Goal: Transaction & Acquisition: Purchase product/service

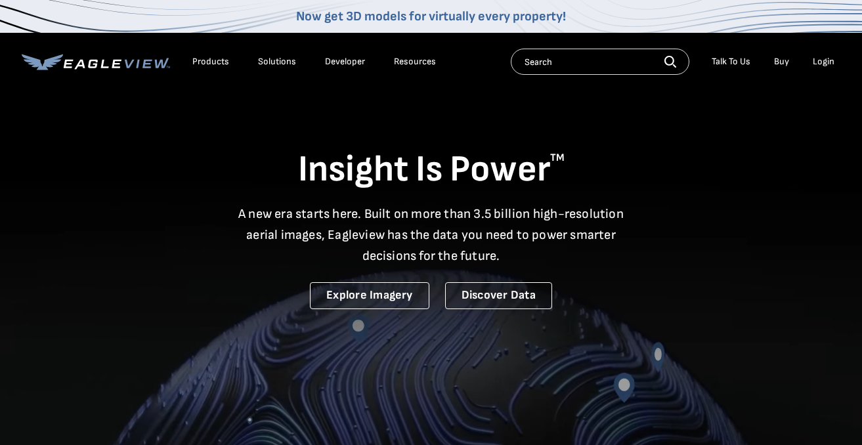
click at [829, 61] on div "Login" at bounding box center [823, 62] width 22 height 12
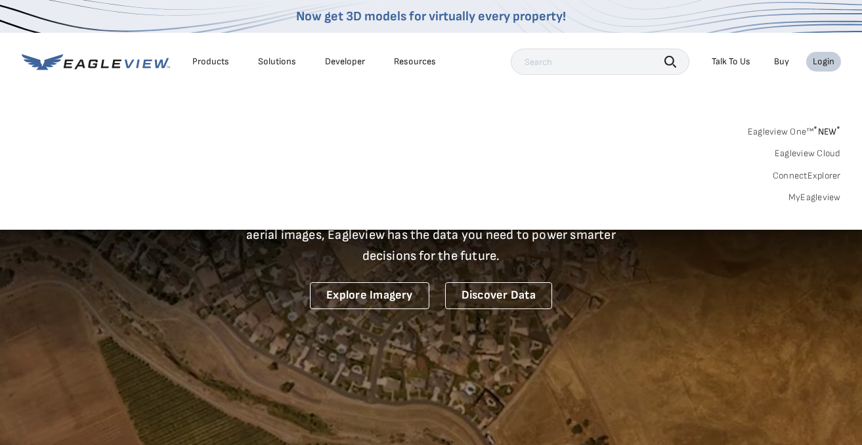
click at [808, 197] on link "MyEagleview" at bounding box center [814, 198] width 52 height 12
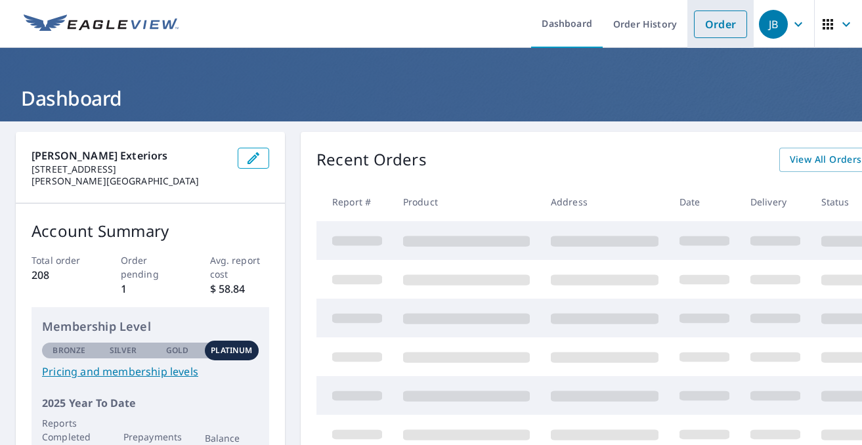
click at [723, 31] on link "Order" at bounding box center [720, 24] width 53 height 28
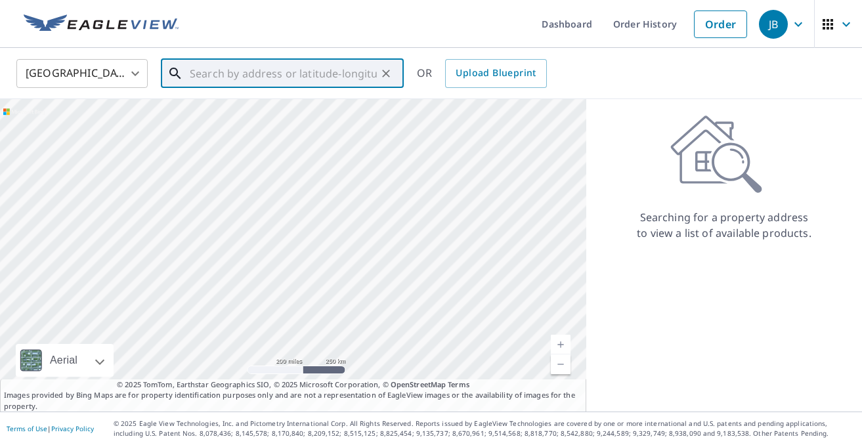
click at [227, 77] on input "text" at bounding box center [283, 73] width 187 height 37
paste input "[STREET_ADDRESS][PERSON_NAME]"
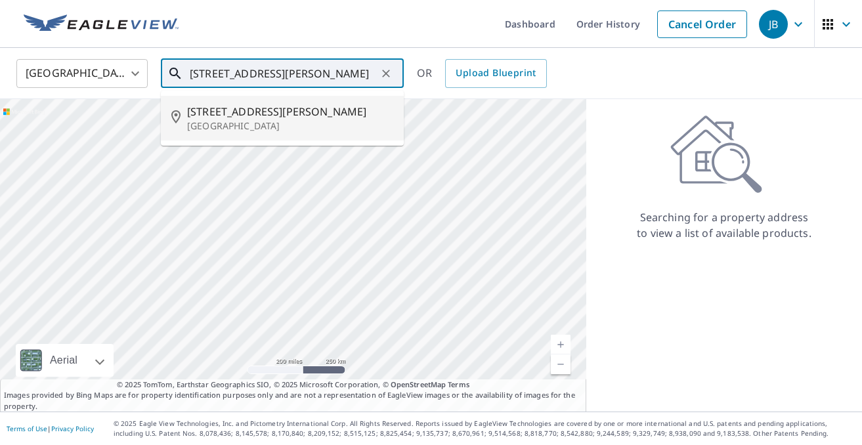
click at [251, 110] on span "[STREET_ADDRESS][PERSON_NAME]" at bounding box center [290, 112] width 206 height 16
type input "[STREET_ADDRESS][PERSON_NAME]"
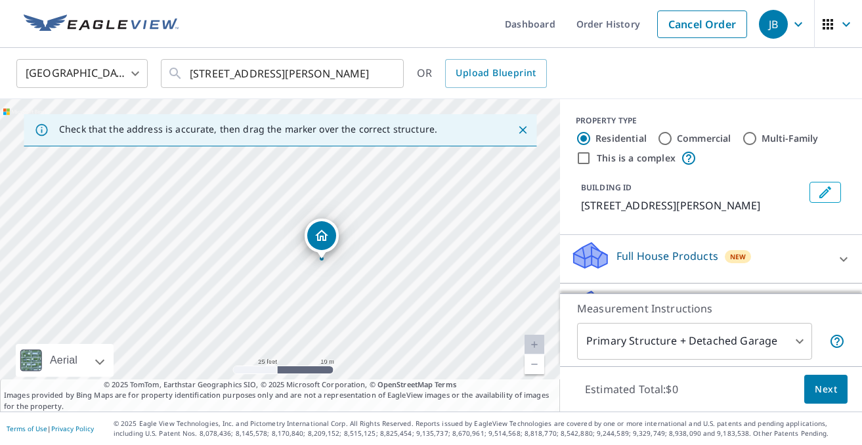
drag, startPoint x: 232, startPoint y: 227, endPoint x: 388, endPoint y: 320, distance: 181.5
click at [388, 320] on div "[STREET_ADDRESS][PERSON_NAME]" at bounding box center [280, 255] width 560 height 312
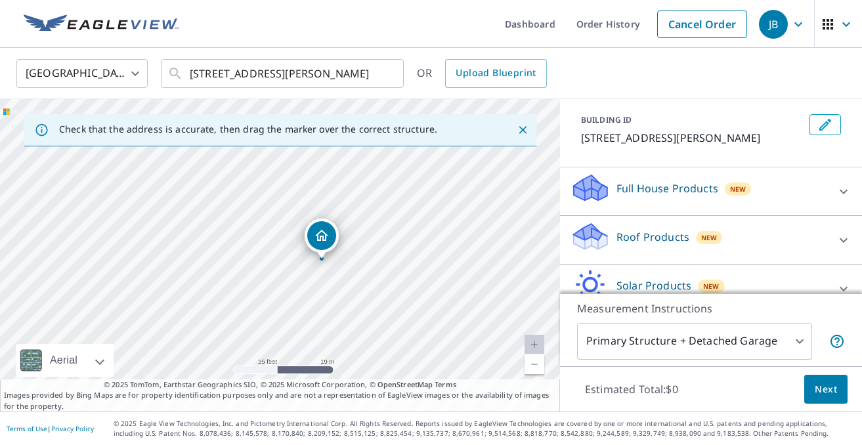
scroll to position [69, 0]
click at [791, 199] on div "Full House Products New" at bounding box center [698, 189] width 257 height 37
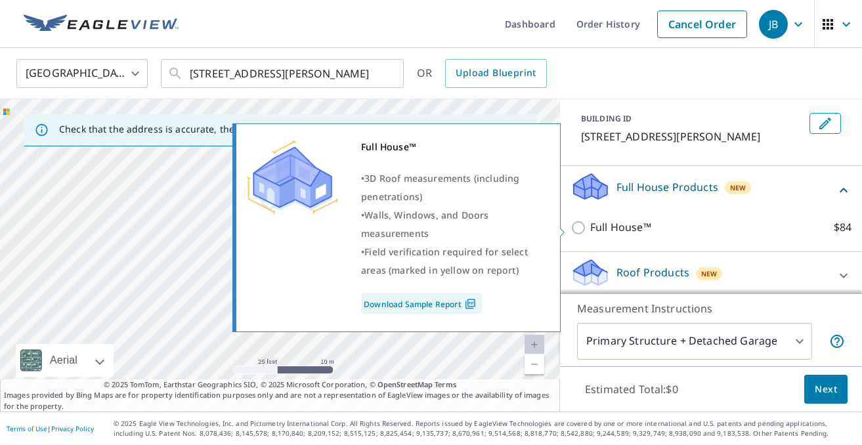
click at [694, 225] on label "Full House™ $84" at bounding box center [720, 227] width 261 height 16
click at [590, 225] on input "Full House™ $84" at bounding box center [580, 228] width 20 height 16
checkbox input "true"
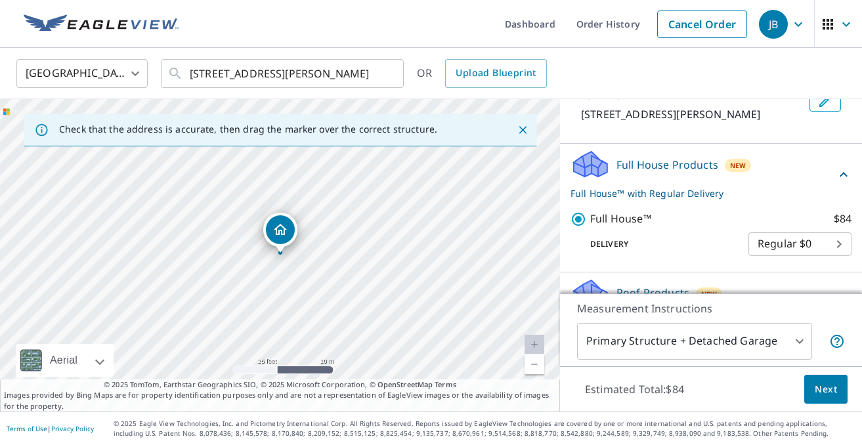
scroll to position [89, 0]
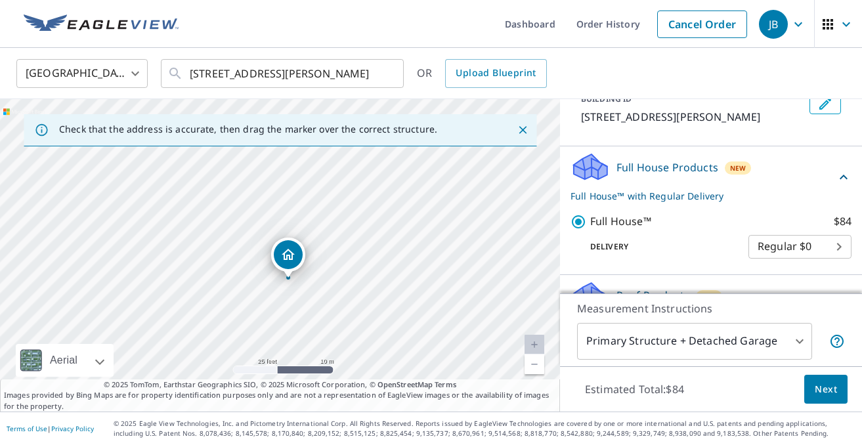
drag, startPoint x: 338, startPoint y: 186, endPoint x: 346, endPoint y: 210, distance: 25.5
click at [346, 210] on div "[STREET_ADDRESS][PERSON_NAME]" at bounding box center [280, 255] width 560 height 312
click at [821, 393] on span "Next" at bounding box center [825, 389] width 22 height 16
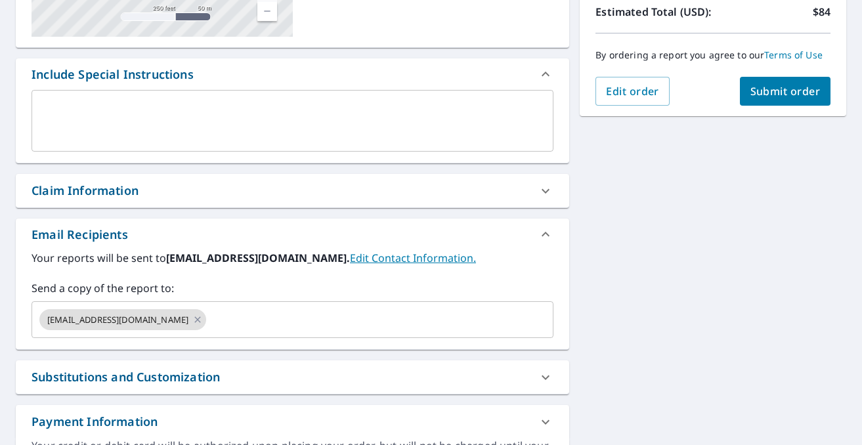
scroll to position [329, 0]
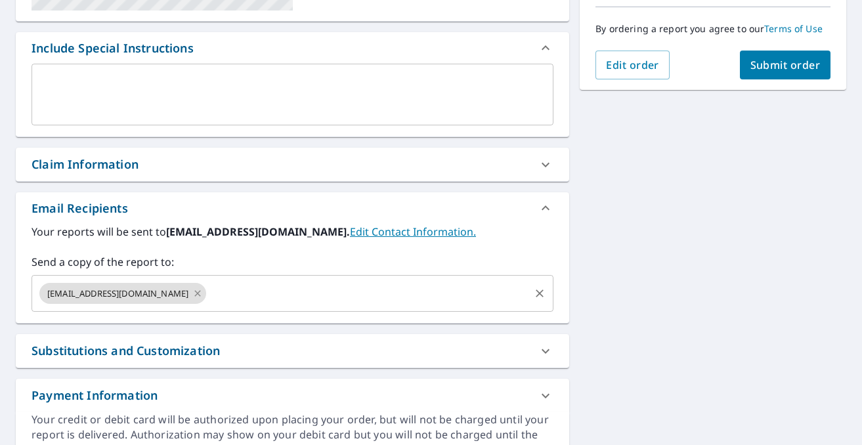
click at [192, 299] on icon at bounding box center [197, 293] width 10 height 14
checkbox input "true"
click at [154, 299] on input "text" at bounding box center [282, 293] width 490 height 25
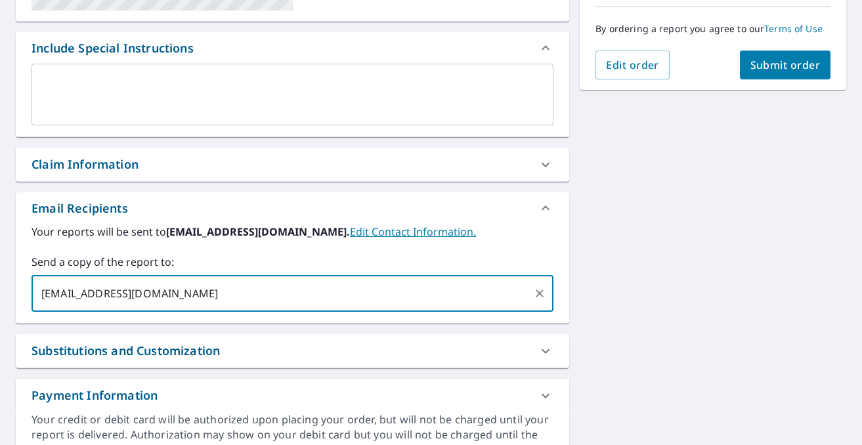
type input "[EMAIL_ADDRESS][DOMAIN_NAME]"
click at [308, 250] on div "Your reports will be sent to [EMAIL_ADDRESS][DOMAIN_NAME]. Edit Contact Informa…" at bounding box center [292, 268] width 522 height 88
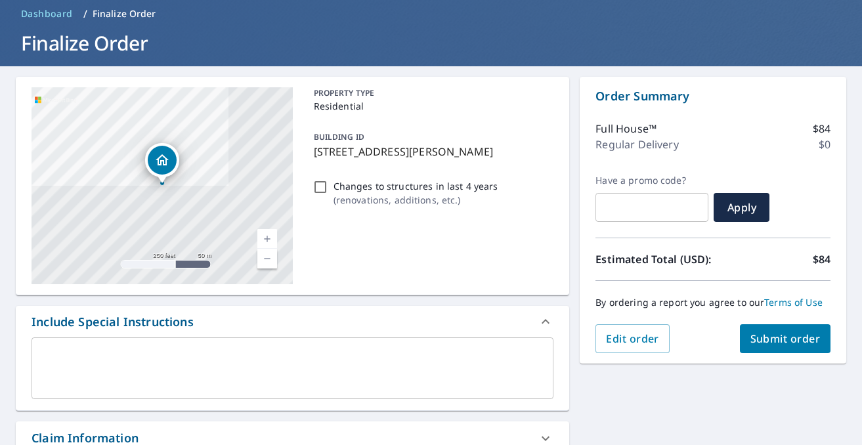
scroll to position [56, 0]
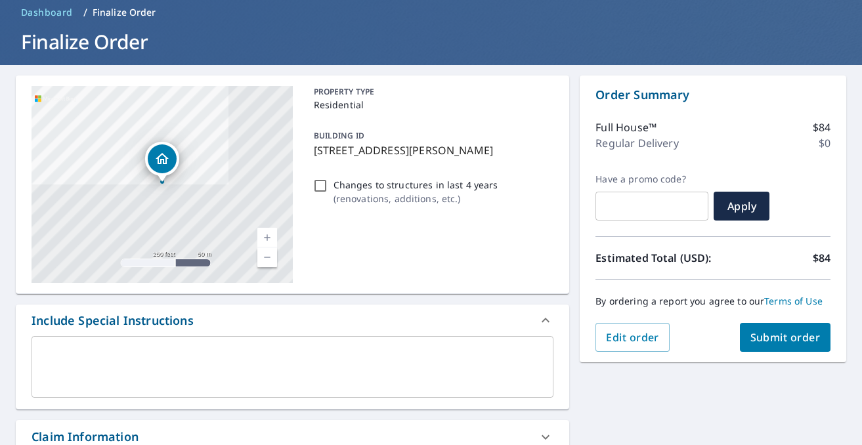
click at [682, 383] on div "[STREET_ADDRESS][PERSON_NAME] Aerial Road A standard road map Aerial A detailed…" at bounding box center [431, 415] width 862 height 701
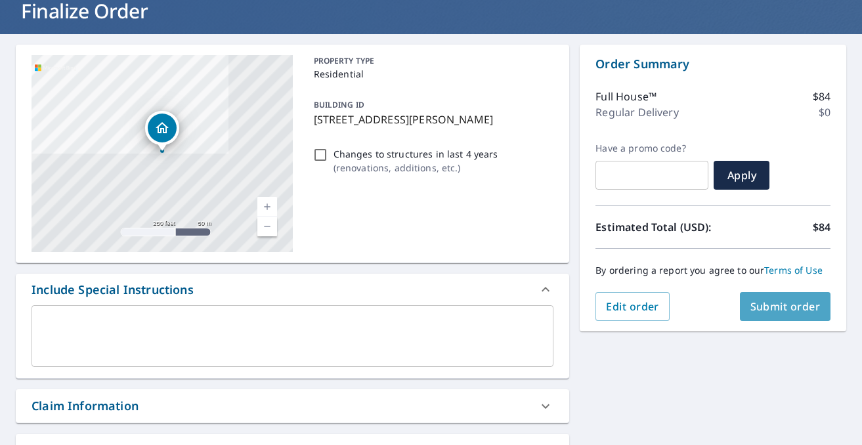
click at [766, 313] on span "Submit order" at bounding box center [785, 306] width 70 height 14
checkbox input "true"
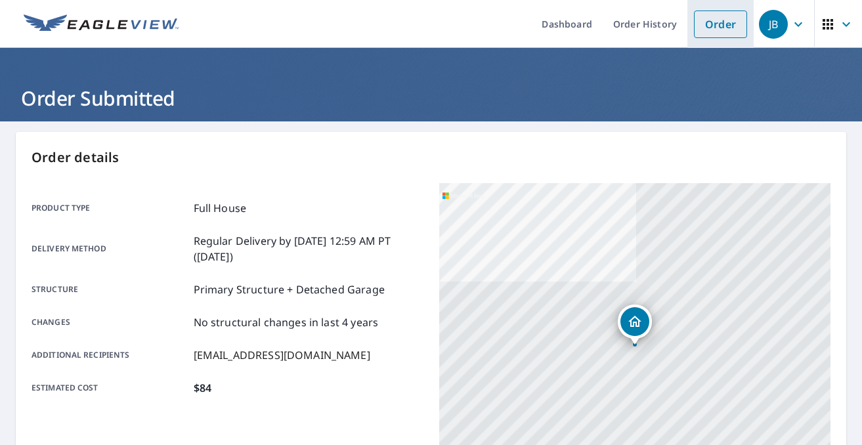
click at [722, 28] on link "Order" at bounding box center [720, 24] width 53 height 28
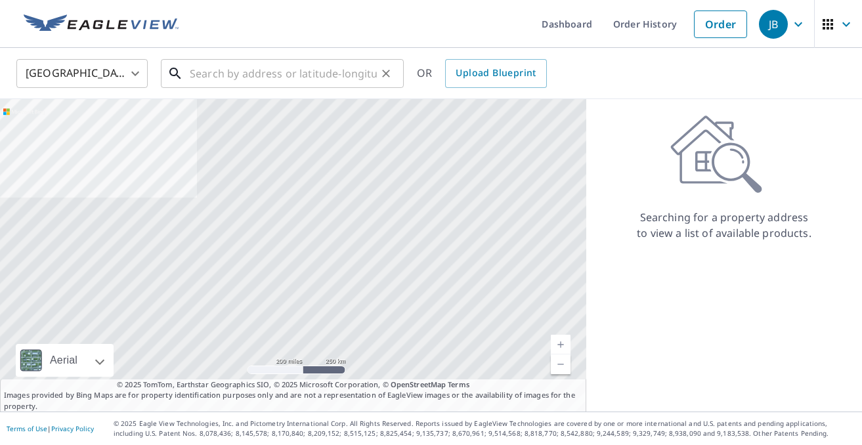
click at [308, 75] on input "text" at bounding box center [283, 73] width 187 height 37
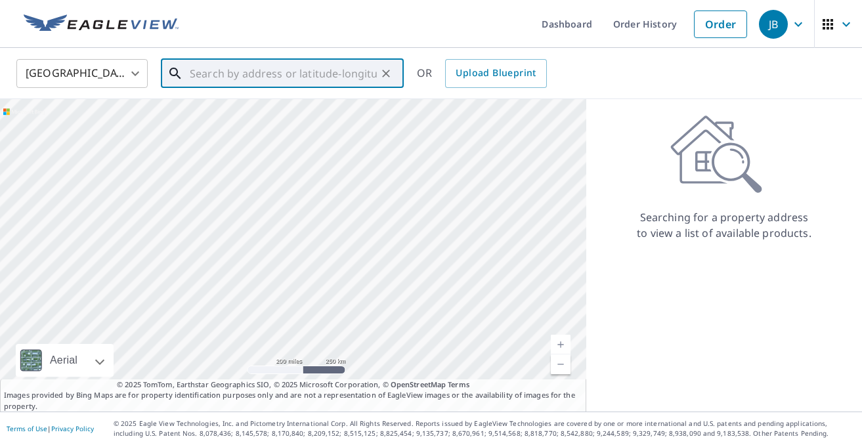
click at [265, 68] on input "text" at bounding box center [283, 73] width 187 height 37
paste input "[STREET_ADDRESS]"
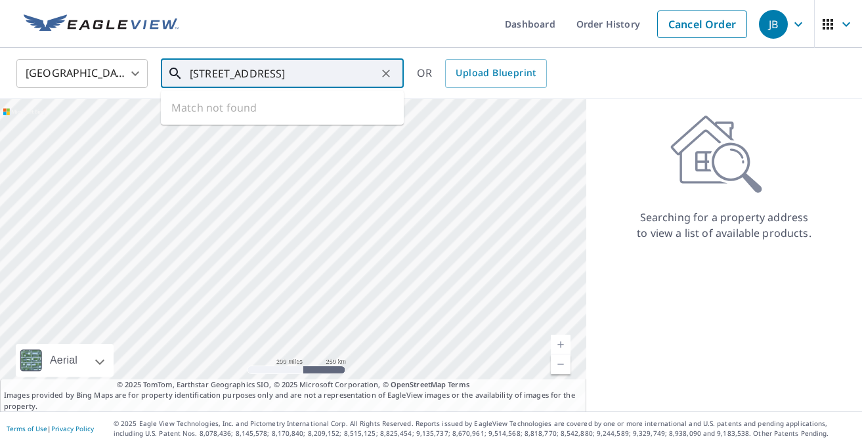
scroll to position [0, 69]
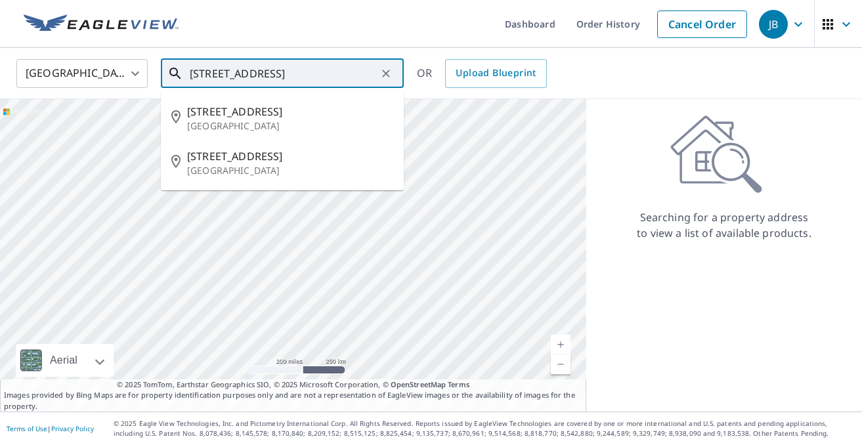
type input "[STREET_ADDRESS]"
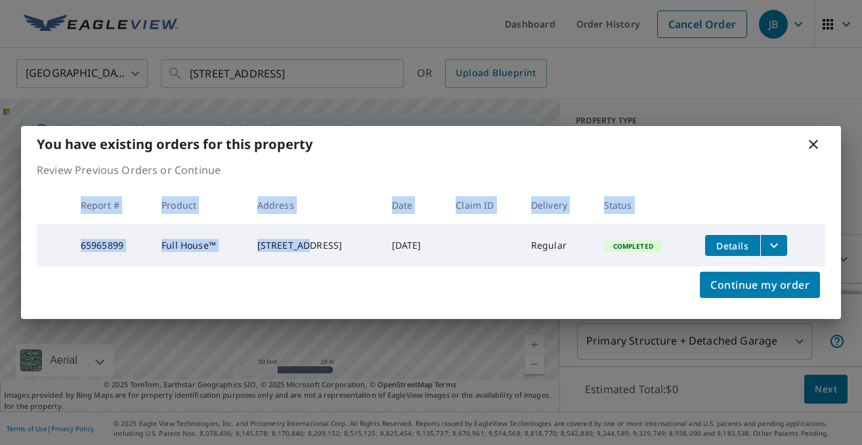
click at [297, 241] on div "You have existing orders for this property Review Previous Orders or Continue R…" at bounding box center [431, 222] width 862 height 445
click at [816, 136] on icon at bounding box center [813, 144] width 16 height 16
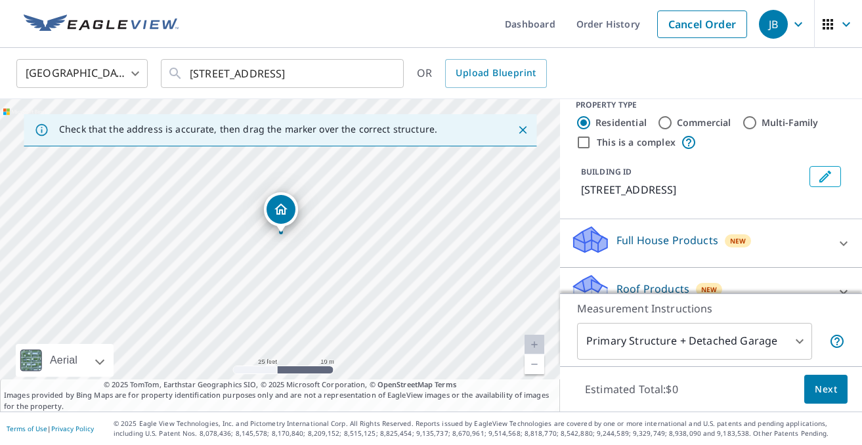
click at [675, 257] on div "Full House Products New" at bounding box center [698, 242] width 257 height 37
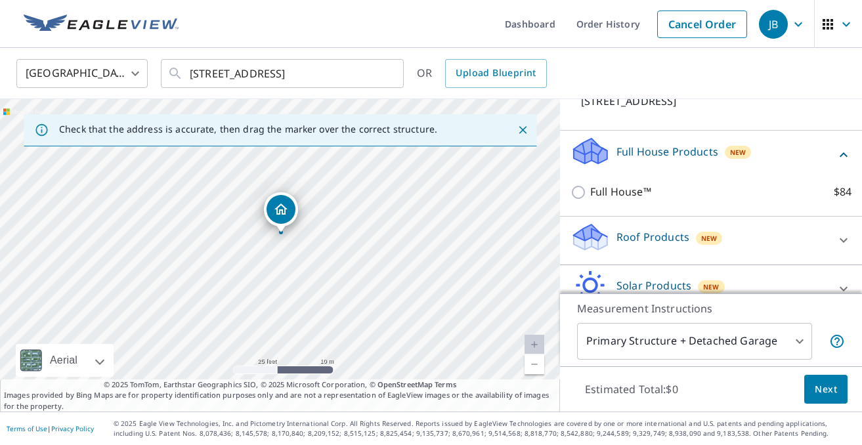
scroll to position [108, 0]
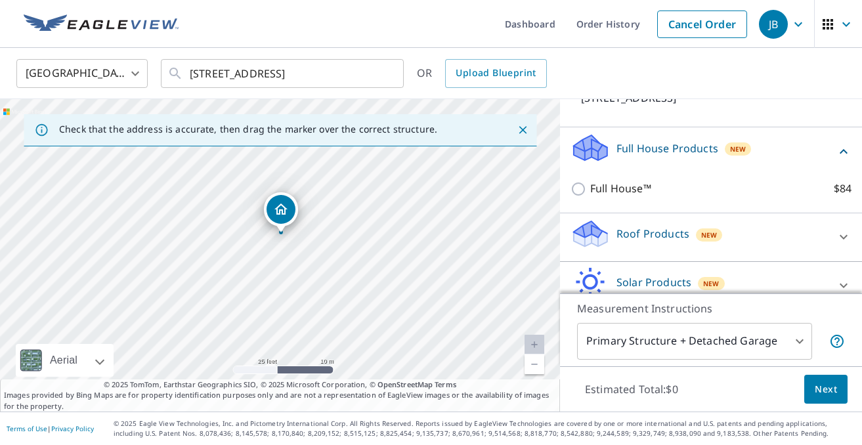
click at [651, 236] on p "Roof Products" at bounding box center [652, 234] width 73 height 16
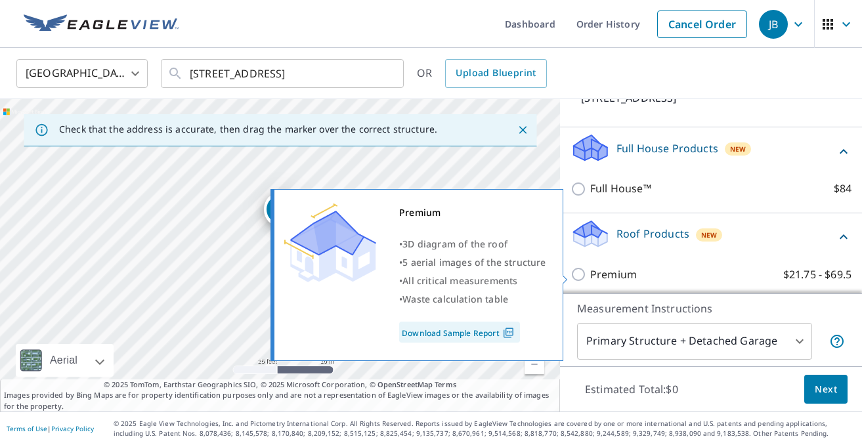
click at [636, 278] on label "Premium $21.75 - $69.5" at bounding box center [720, 274] width 261 height 16
click at [590, 278] on input "Premium $21.75 - $69.5" at bounding box center [580, 274] width 20 height 16
checkbox input "true"
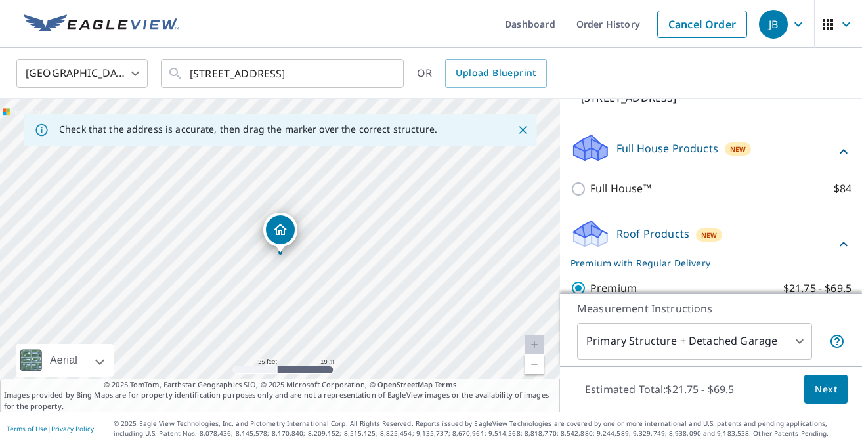
click at [778, 147] on div "Full House Products New" at bounding box center [702, 151] width 265 height 37
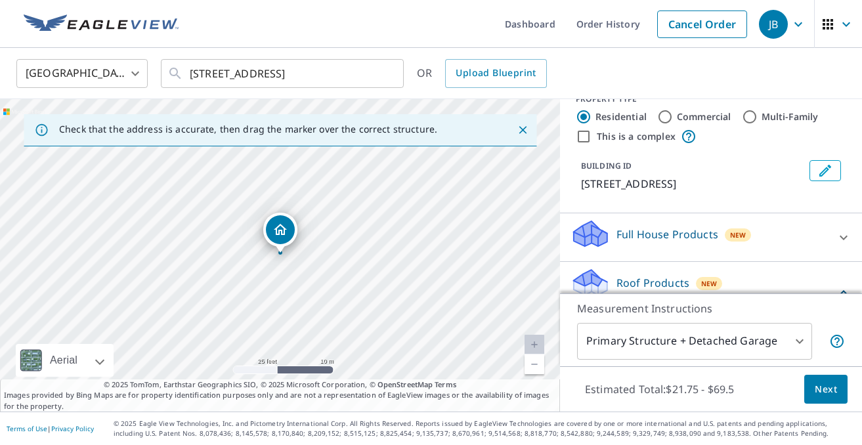
scroll to position [0, 0]
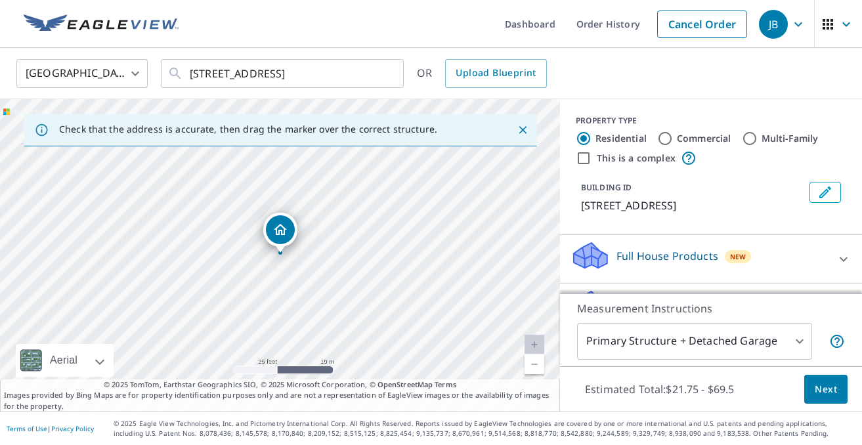
click at [818, 388] on span "Next" at bounding box center [825, 389] width 22 height 16
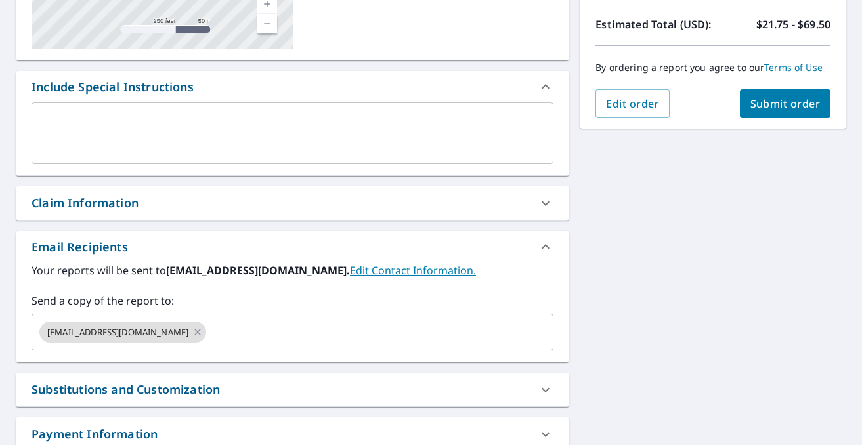
scroll to position [282, 0]
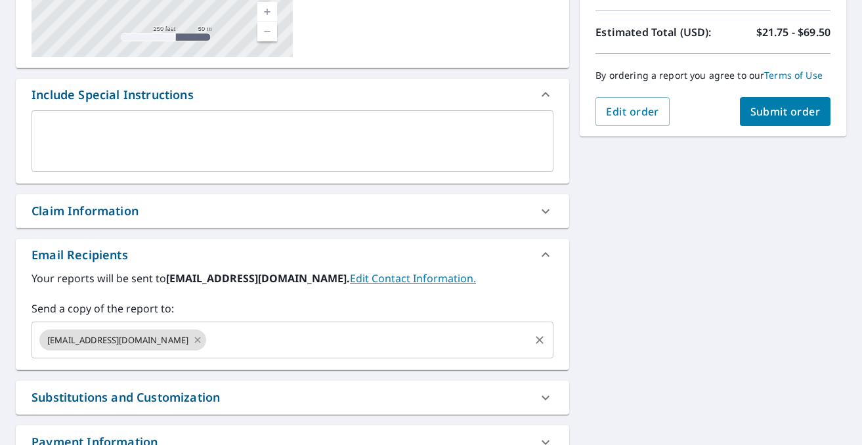
click at [192, 343] on icon at bounding box center [197, 340] width 10 height 14
checkbox input "true"
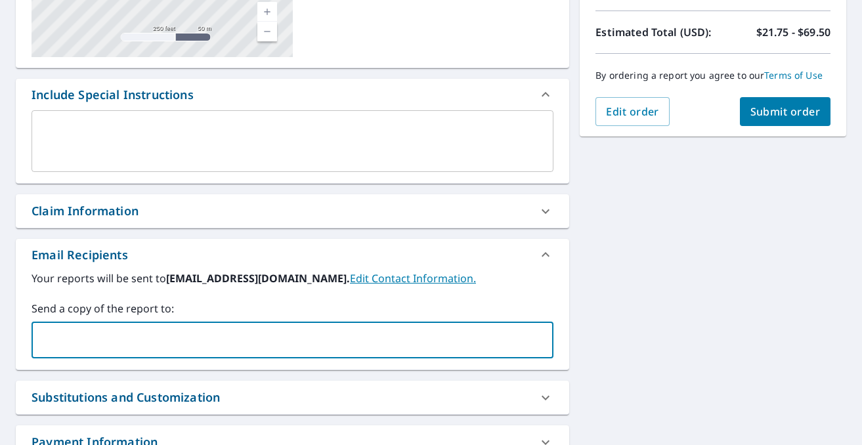
click at [153, 343] on input "text" at bounding box center [282, 339] width 490 height 25
type input "[EMAIL_ADDRESS][DOMAIN_NAME]"
click at [623, 272] on div "[STREET_ADDRESS] Aerial Road A standard road map Aerial A detailed look from ab…" at bounding box center [431, 189] width 862 height 701
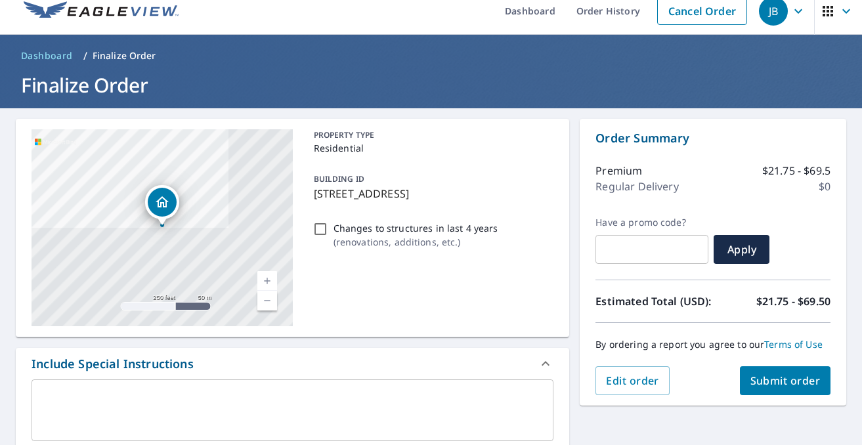
scroll to position [7, 0]
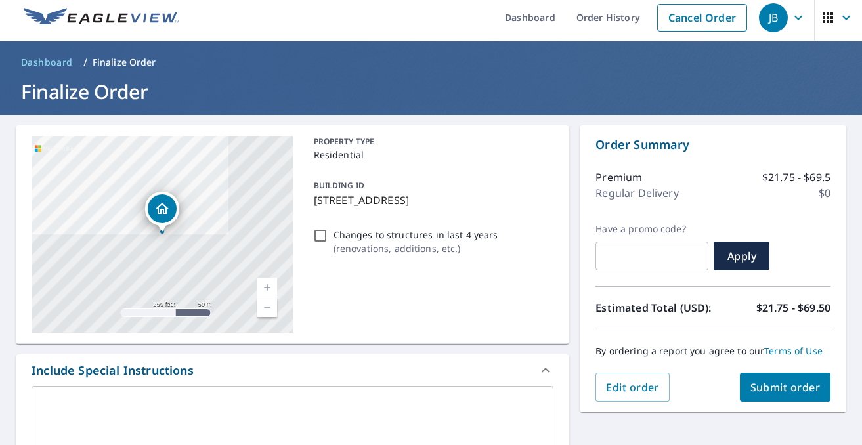
click at [763, 381] on span "Submit order" at bounding box center [785, 387] width 70 height 14
checkbox input "true"
